Goal: Complete application form

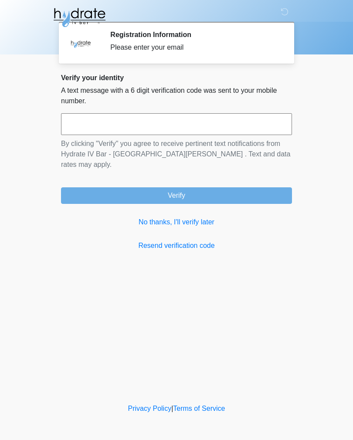
click at [180, 45] on div "Please enter your email" at bounding box center [194, 47] width 169 height 10
click at [146, 44] on div "Please enter your email" at bounding box center [194, 47] width 169 height 10
click at [117, 44] on div "Please enter your email" at bounding box center [194, 47] width 169 height 10
click at [116, 44] on div "Please enter your email" at bounding box center [194, 47] width 169 height 10
click at [134, 127] on input "text" at bounding box center [176, 124] width 231 height 22
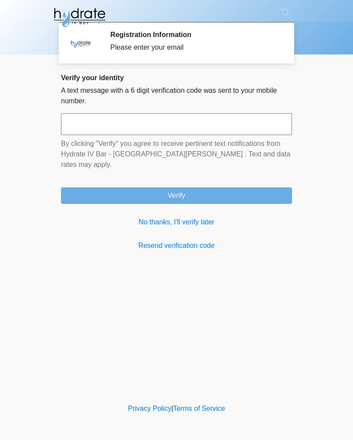
click at [200, 217] on link "No thanks, I'll verify later" at bounding box center [176, 222] width 231 height 10
click at [198, 217] on link "No thanks, I'll verify later" at bounding box center [176, 222] width 231 height 10
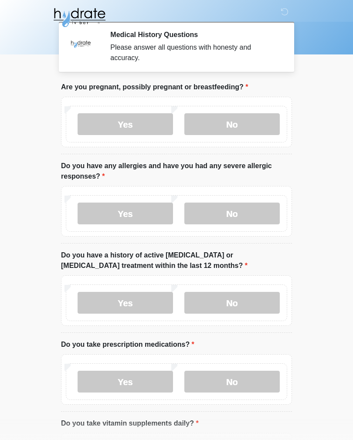
click at [234, 126] on label "No" at bounding box center [231, 124] width 95 height 22
click at [241, 219] on label "No" at bounding box center [231, 214] width 95 height 22
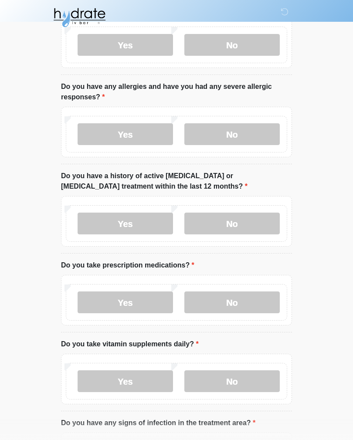
click at [238, 228] on label "No" at bounding box center [231, 224] width 95 height 22
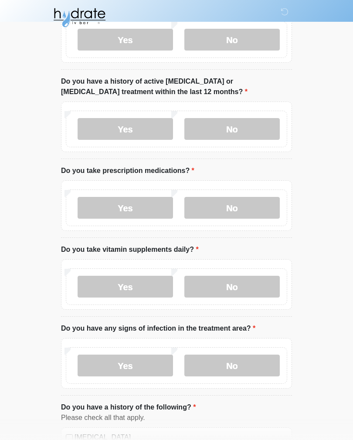
click at [232, 210] on label "No" at bounding box center [231, 208] width 95 height 22
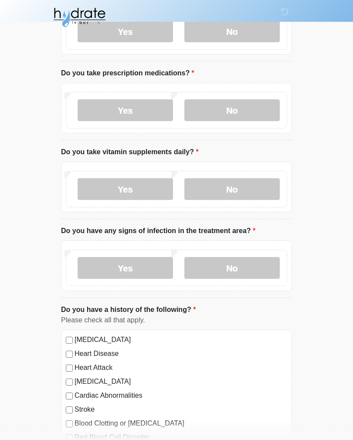
scroll to position [273, 0]
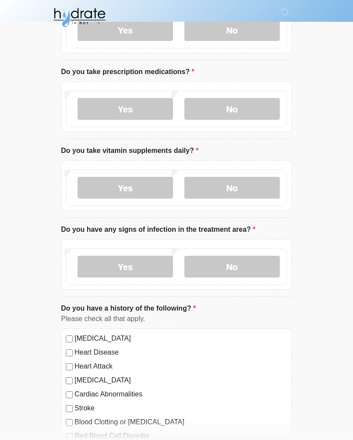
click at [133, 188] on label "Yes" at bounding box center [125, 188] width 95 height 22
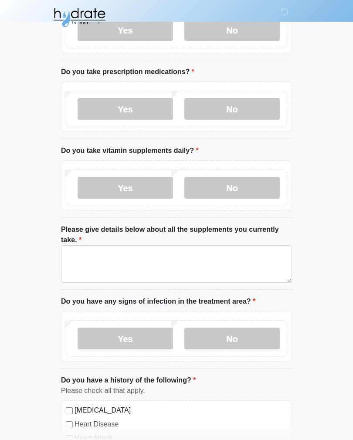
click at [202, 236] on label "Please give details below about all the supplements you currently take." at bounding box center [176, 234] width 231 height 21
click at [202, 245] on textarea "Please give details below about all the supplements you currently take." at bounding box center [176, 263] width 231 height 37
click at [231, 190] on label "No" at bounding box center [231, 188] width 95 height 22
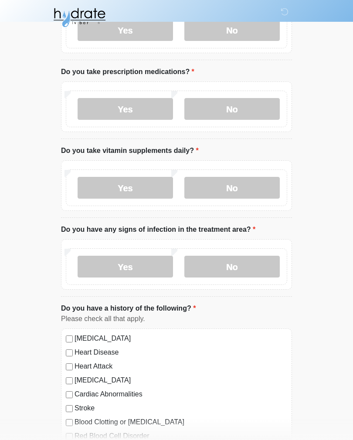
click at [234, 272] on label "No" at bounding box center [231, 267] width 95 height 22
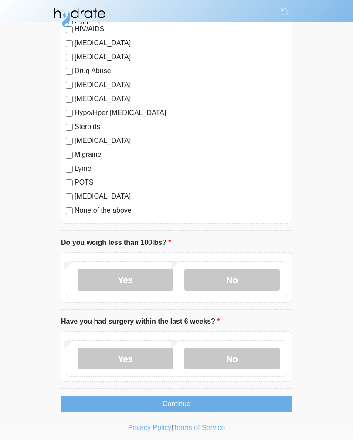
scroll to position [851, 0]
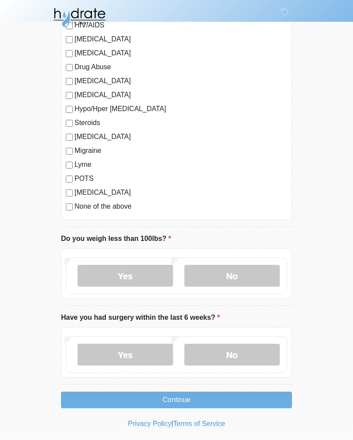
click at [235, 279] on label "No" at bounding box center [231, 276] width 95 height 22
click at [235, 355] on label "No" at bounding box center [231, 355] width 95 height 22
click at [188, 397] on button "Continue" at bounding box center [176, 400] width 231 height 17
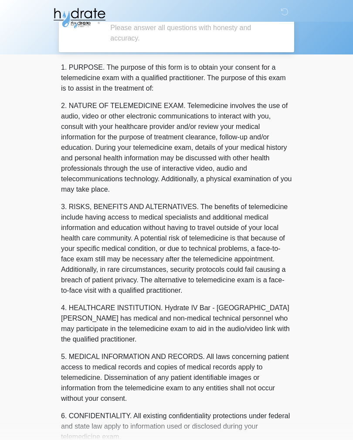
scroll to position [0, 0]
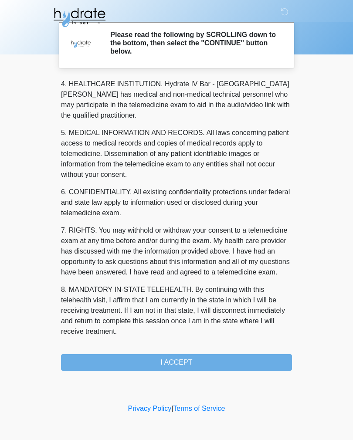
click at [194, 370] on div "‎ ‎ ‎ Please read the following by SCROLLING down to the bottom, then select th…" at bounding box center [177, 201] width 262 height 384
click at [180, 365] on button "I ACCEPT" at bounding box center [176, 362] width 231 height 17
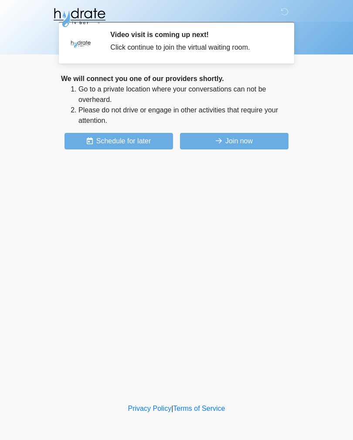
click at [246, 139] on button "Join now" at bounding box center [234, 141] width 109 height 17
